Goal: Find contact information: Find contact information

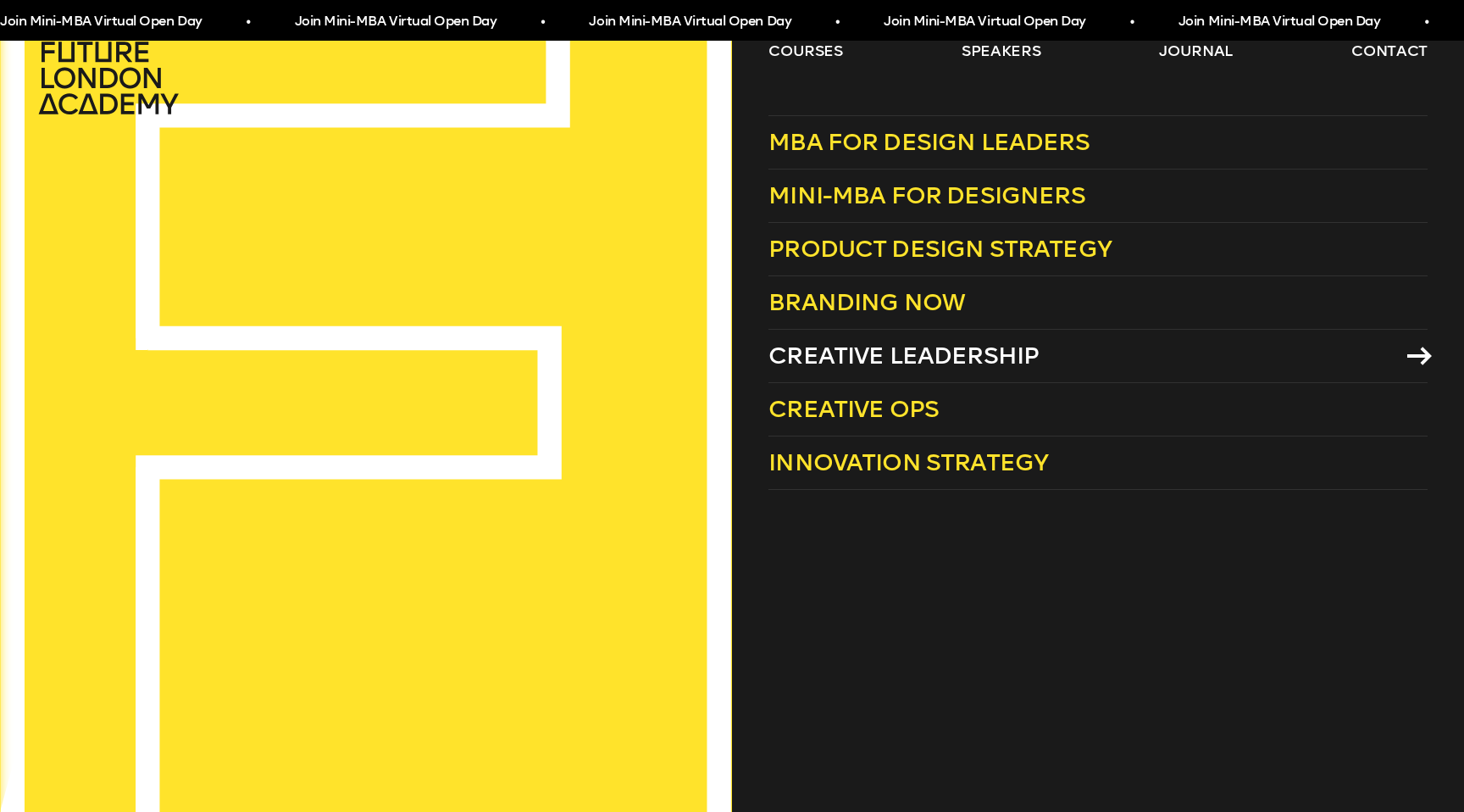
click at [921, 361] on span "Creative Leadership" at bounding box center [904, 356] width 271 height 28
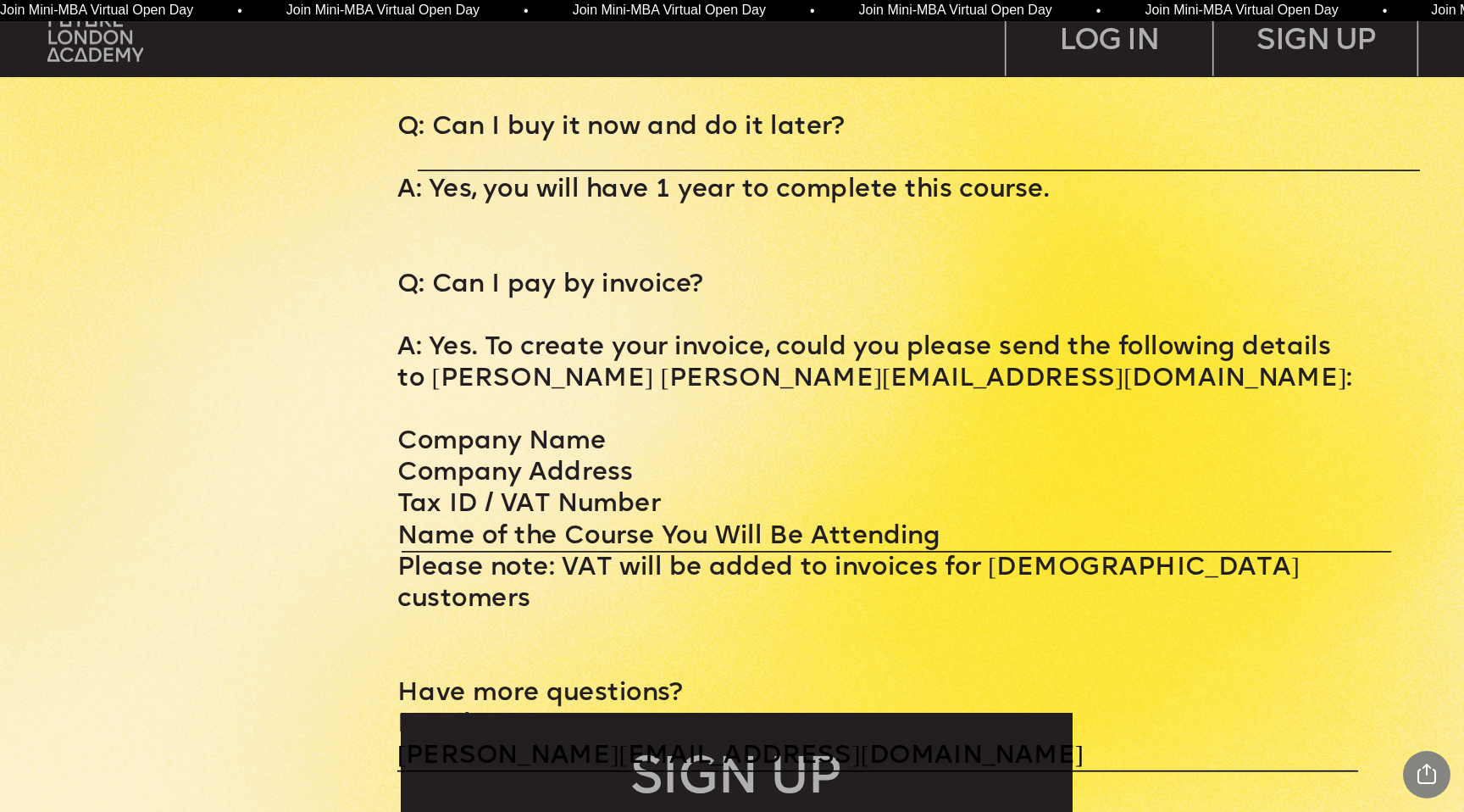
scroll to position [8371, 0]
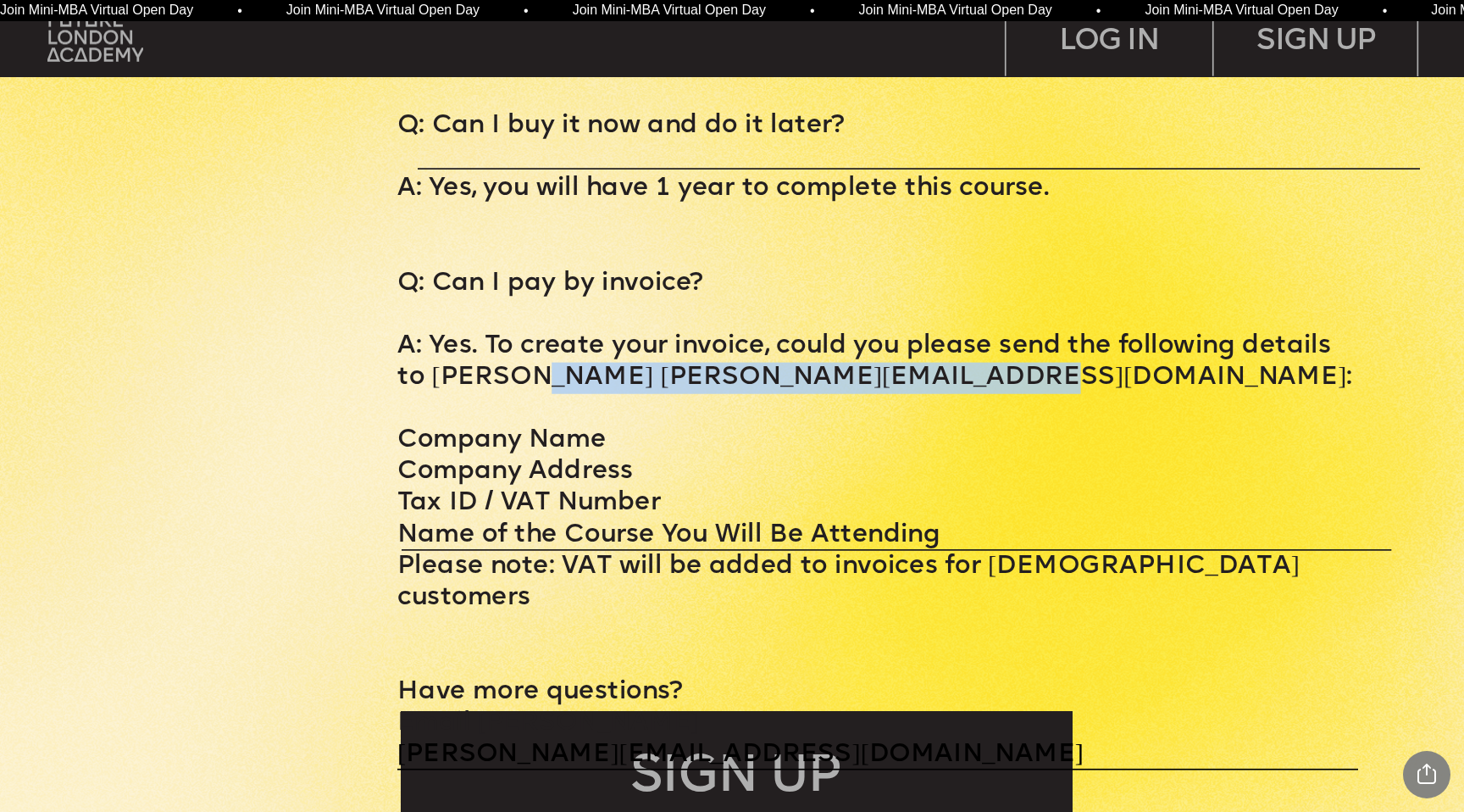
drag, startPoint x: 533, startPoint y: 318, endPoint x: 1003, endPoint y: 301, distance: 470.3
click at [1003, 331] on p "A: Yes. To create your invoice, could you please send the following details to …" at bounding box center [877, 362] width 961 height 62
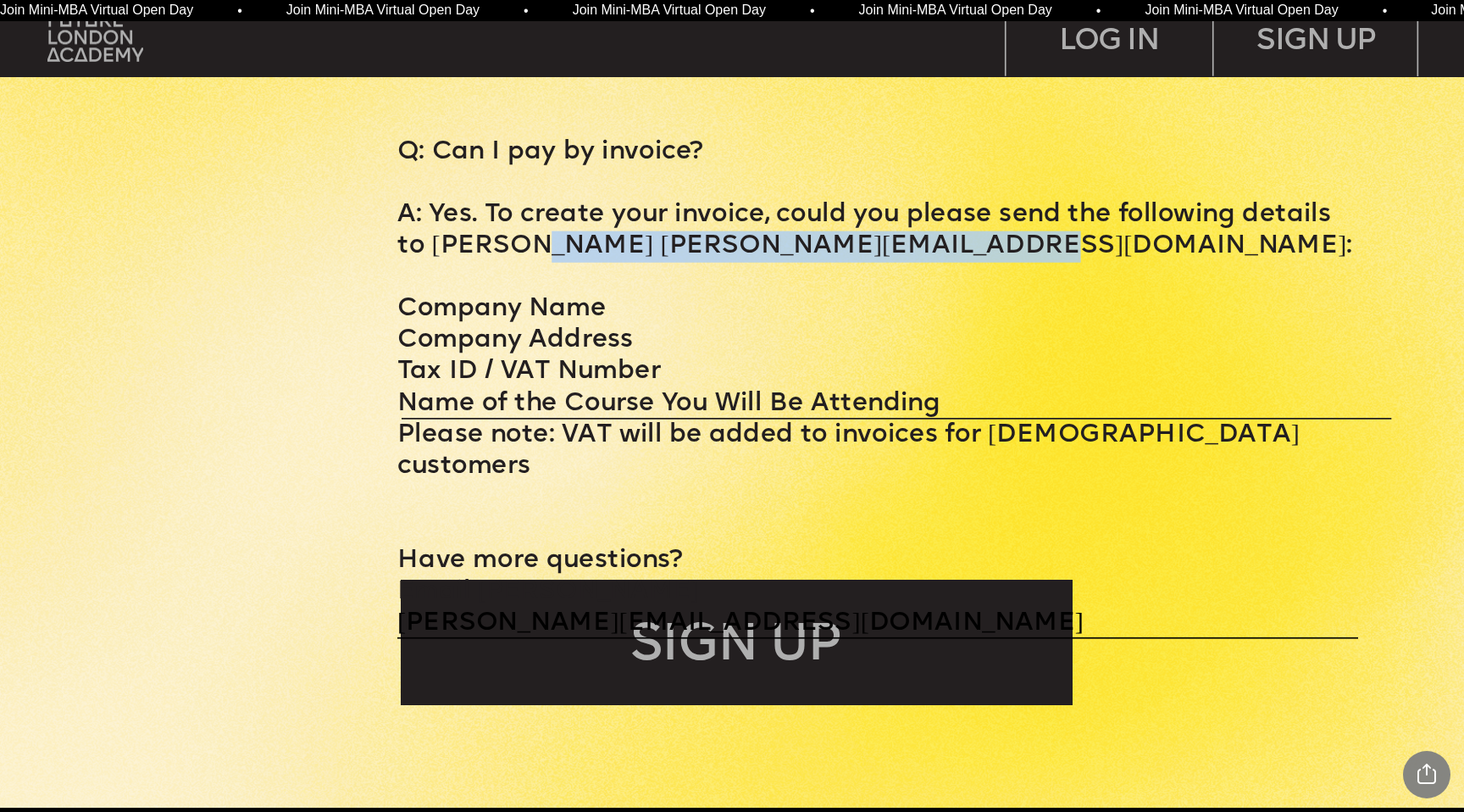
scroll to position [8504, 0]
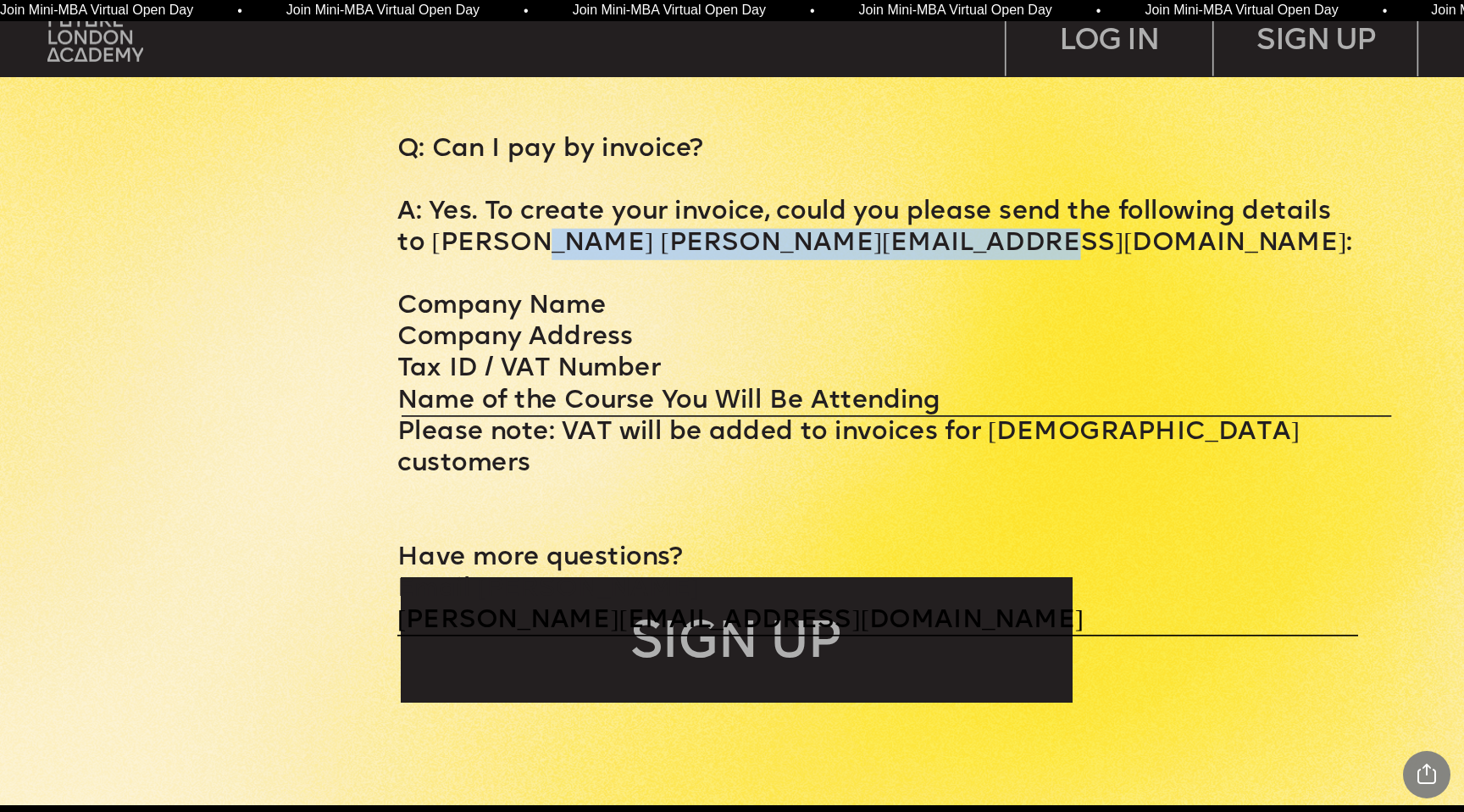
copy p "andrea@futurelondonacademy.co.uk"
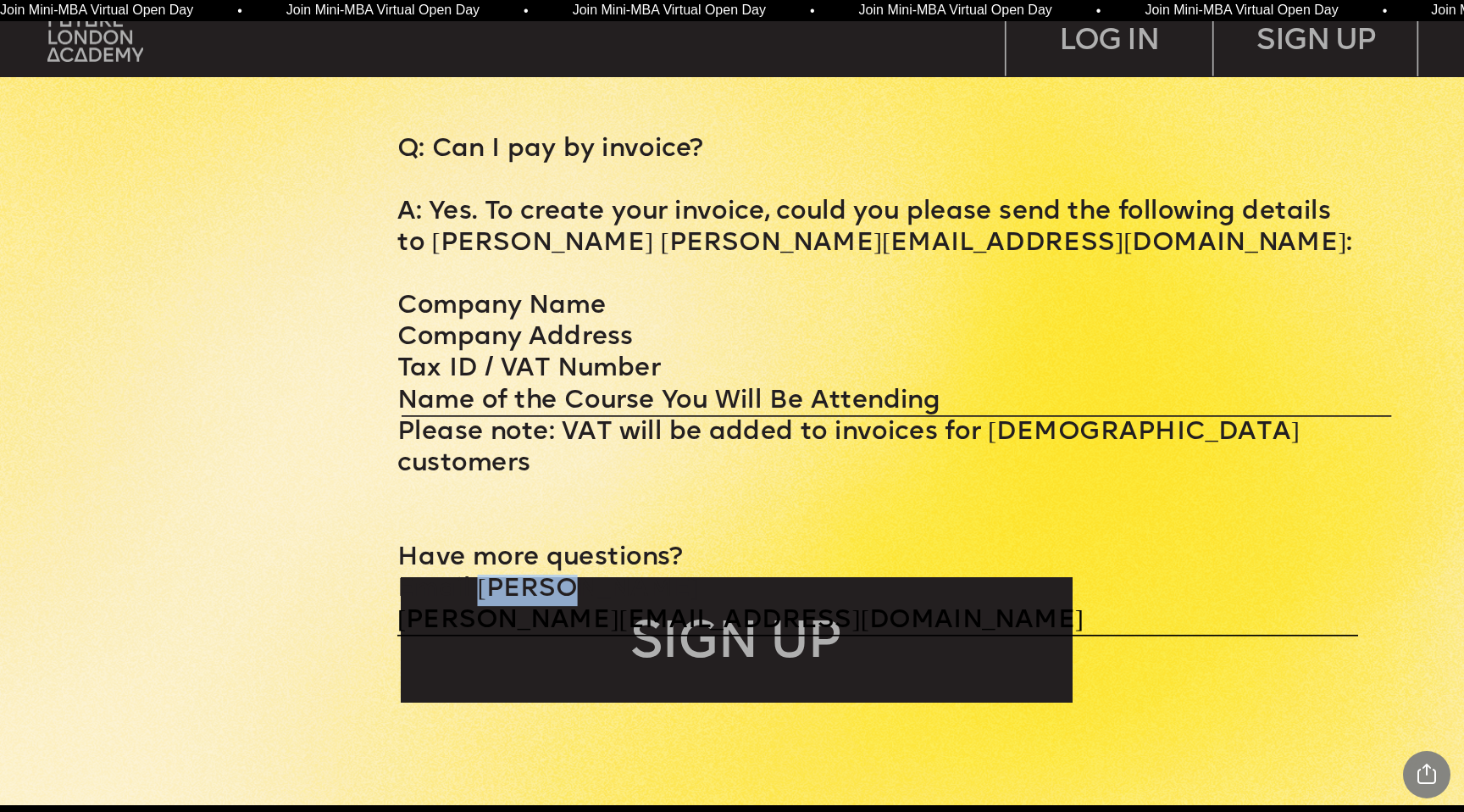
drag, startPoint x: 593, startPoint y: 494, endPoint x: 476, endPoint y: 491, distance: 117.0
click at [476, 543] on p "Have more questions? Email Andrea" at bounding box center [877, 574] width 961 height 62
copy p "Andrea"
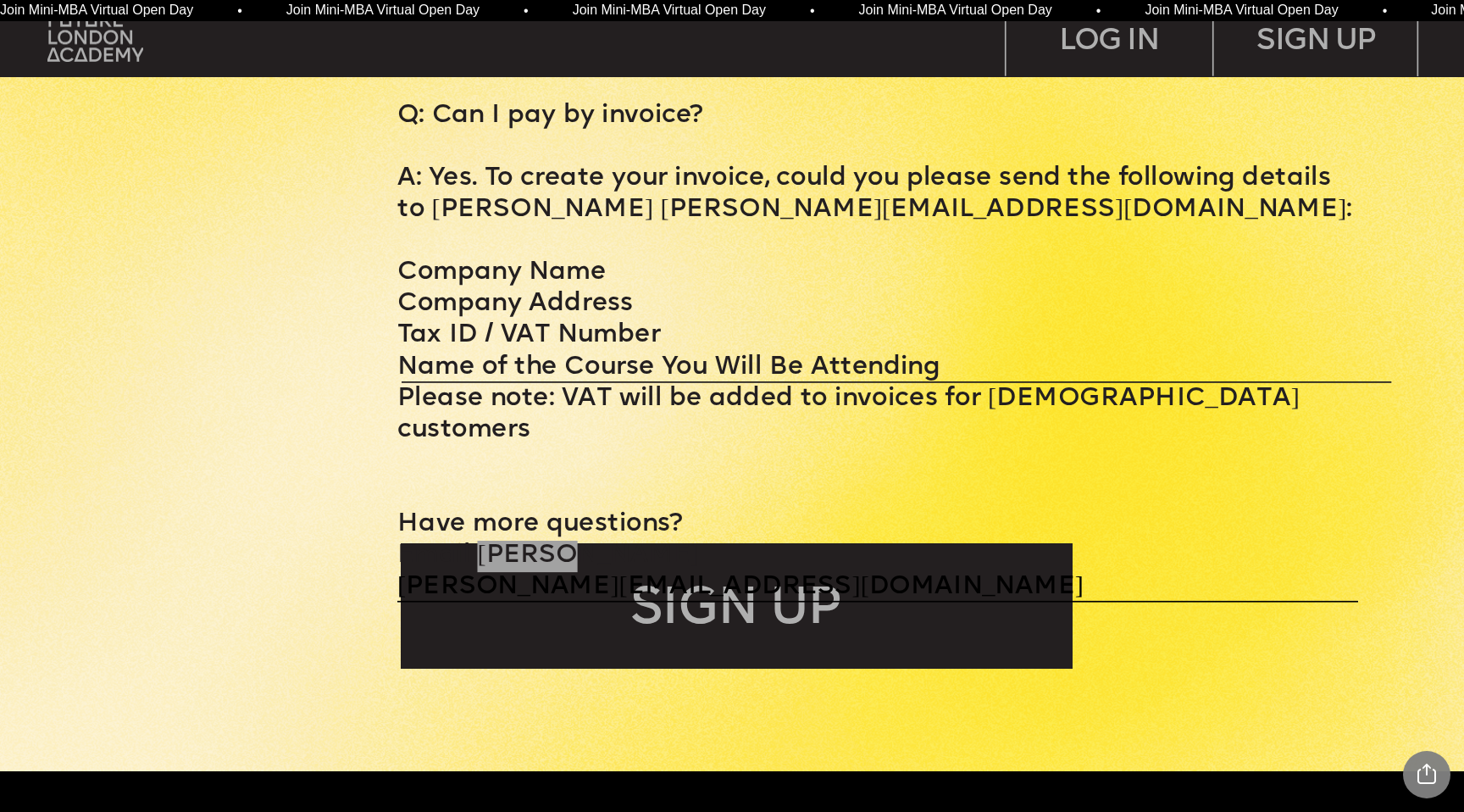
scroll to position [8672, 0]
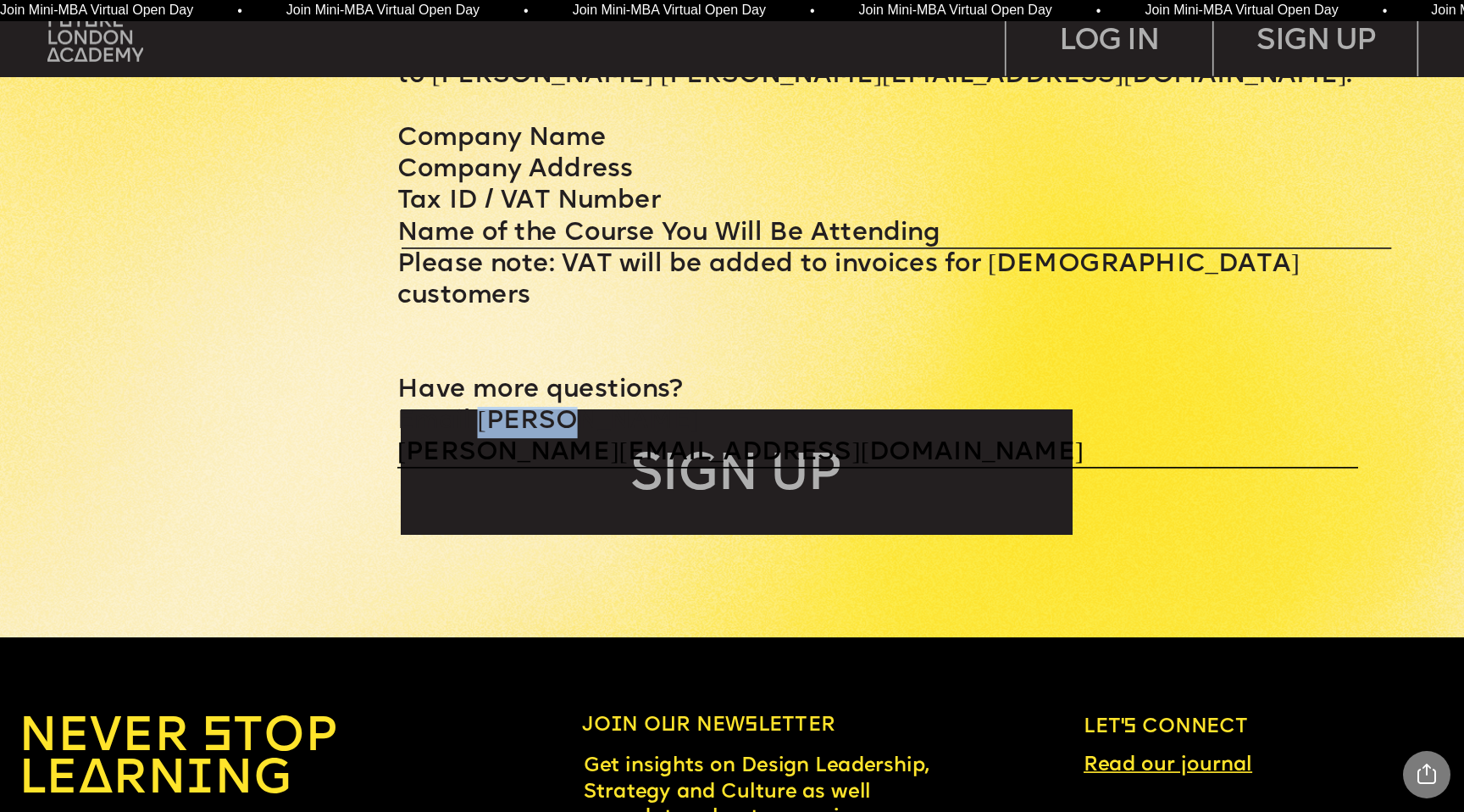
click at [741, 511] on div "SIGN UP" at bounding box center [737, 472] width 672 height 126
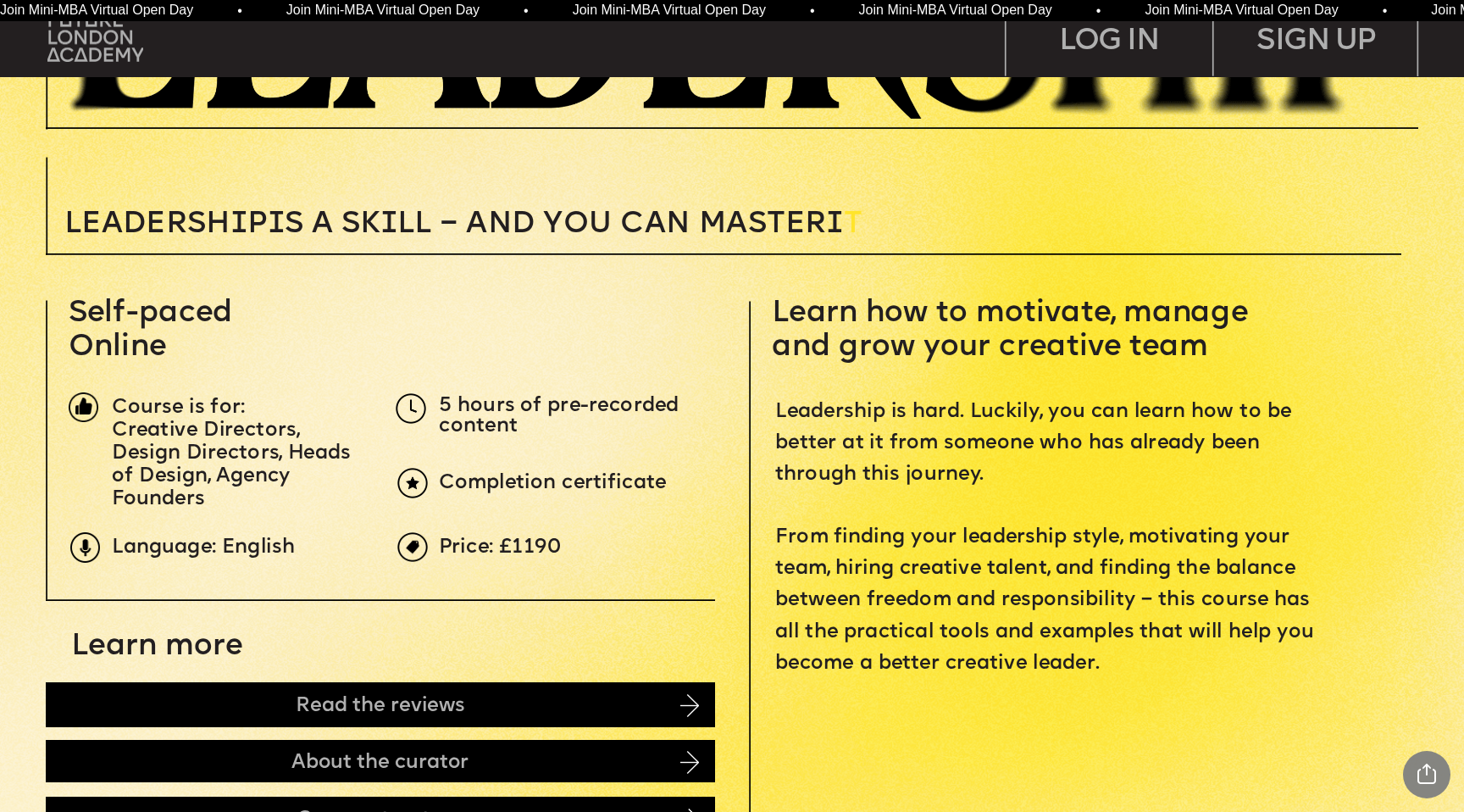
scroll to position [509, 0]
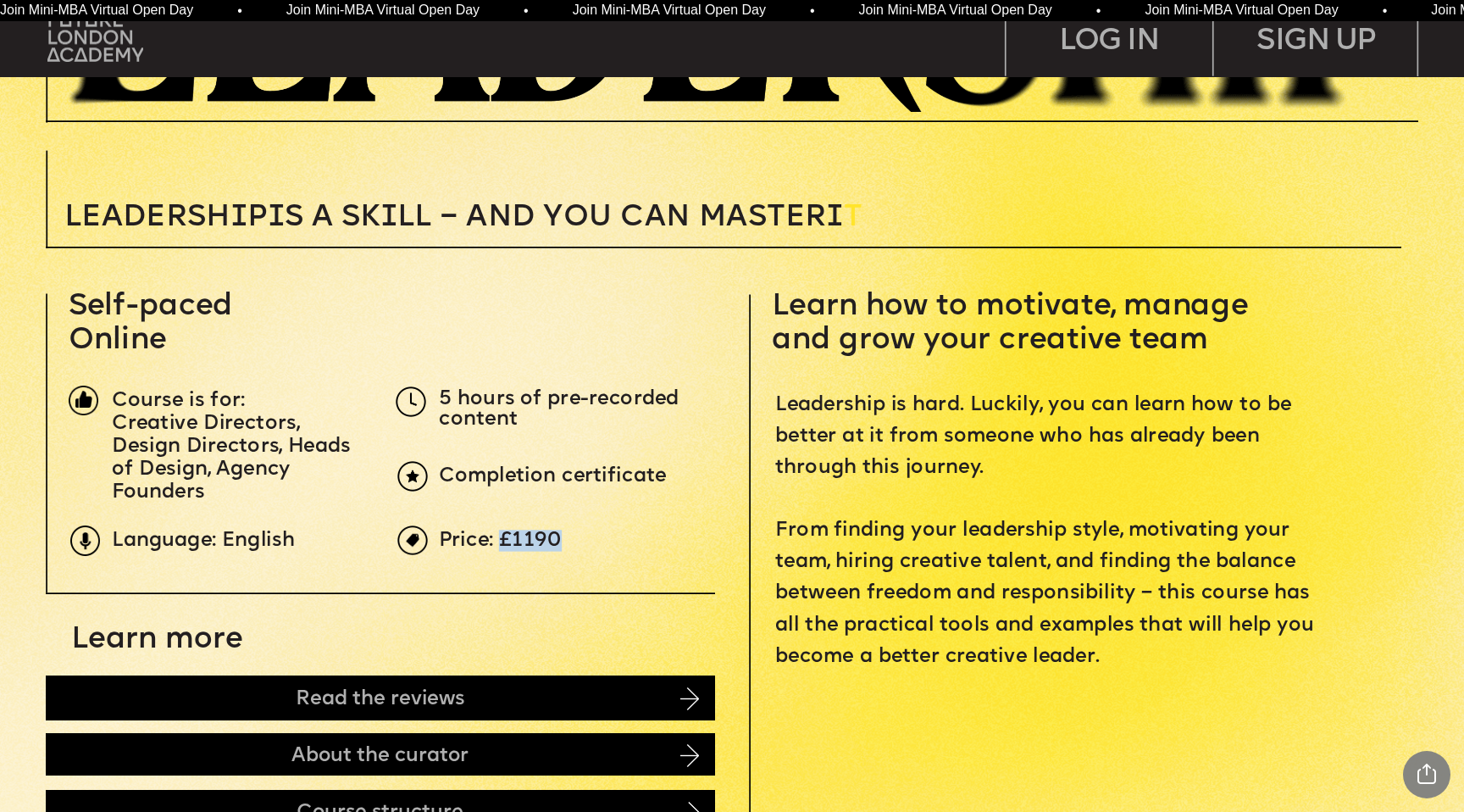
drag, startPoint x: 499, startPoint y: 541, endPoint x: 569, endPoint y: 541, distance: 70.0
click at [569, 541] on p "Price: £1190" at bounding box center [781, 541] width 687 height 21
